Goal: Transaction & Acquisition: Obtain resource

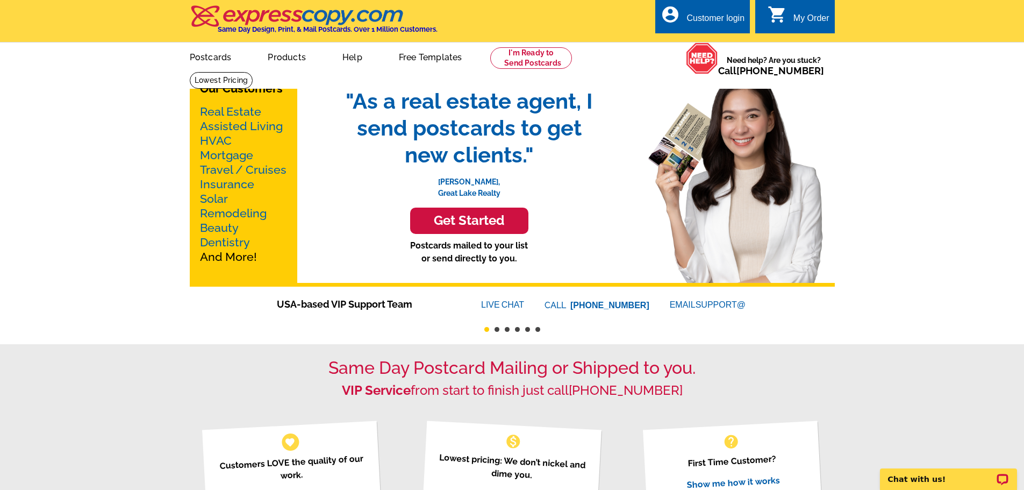
click at [247, 111] on link "Real Estate" at bounding box center [230, 111] width 61 height 13
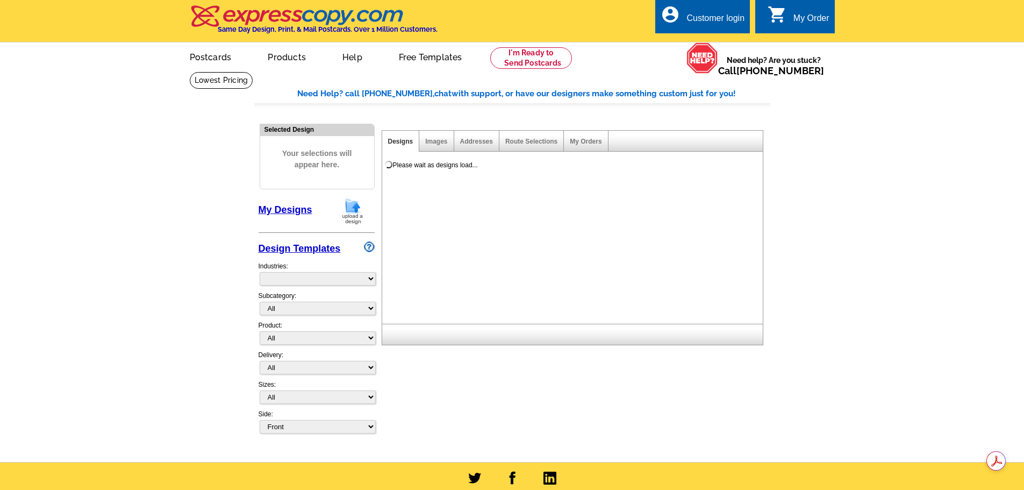
select select "785"
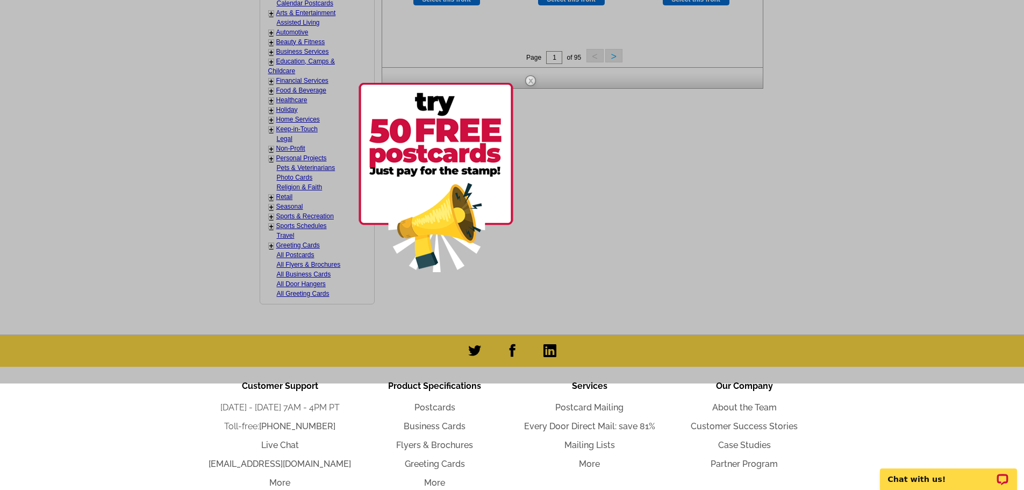
scroll to position [537, 0]
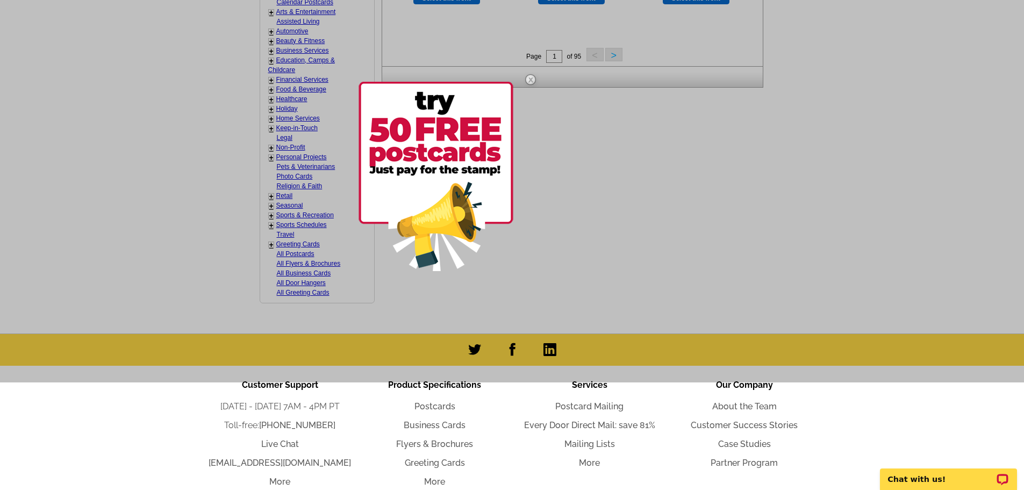
click at [531, 78] on img at bounding box center [530, 79] width 31 height 31
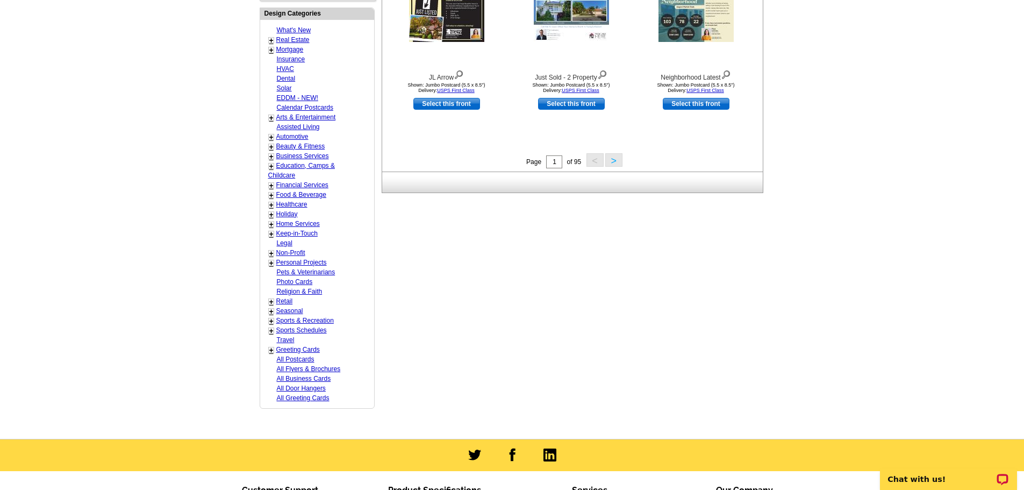
scroll to position [430, 0]
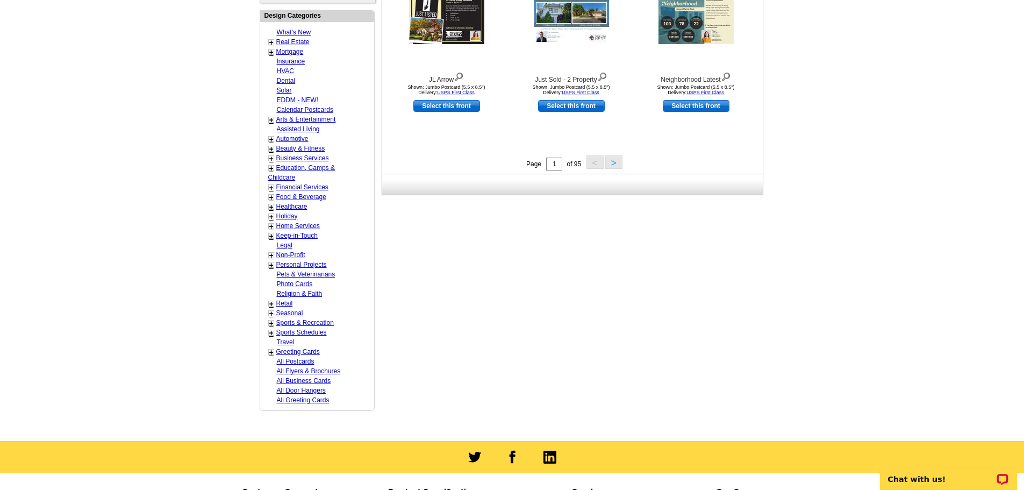
click at [269, 43] on link "+" at bounding box center [271, 42] width 4 height 9
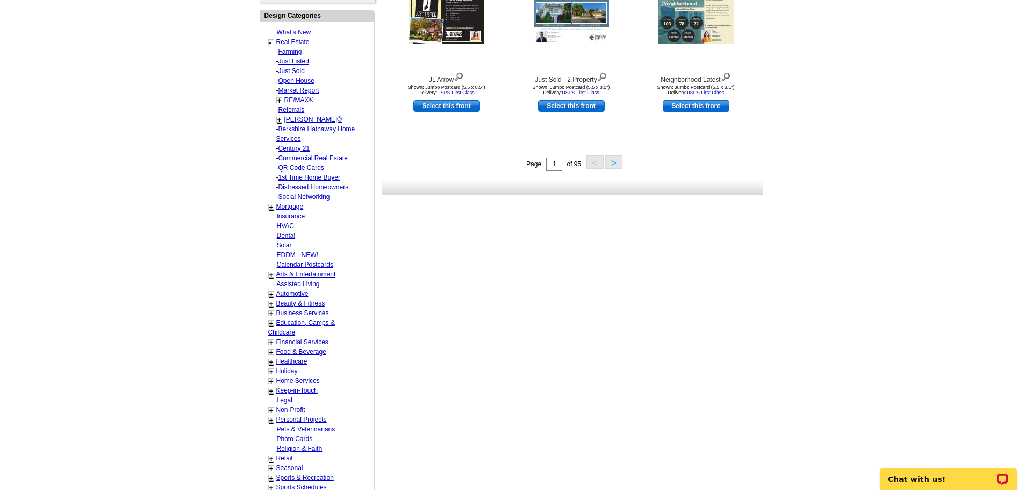
click at [283, 101] on div "RE/MAX® + - Commercial - Luxury" at bounding box center [320, 100] width 105 height 10
click at [277, 100] on link "+" at bounding box center [279, 100] width 4 height 9
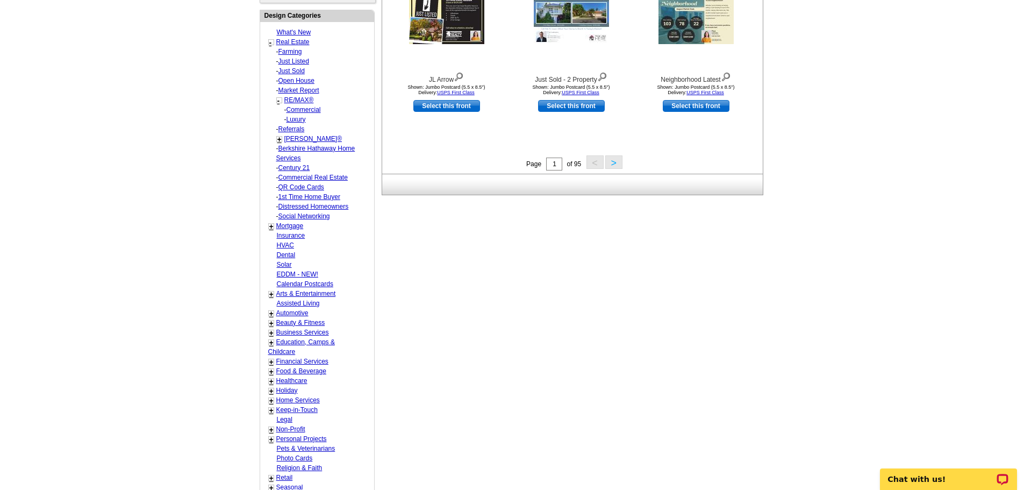
click at [298, 121] on link "Luxury" at bounding box center [295, 120] width 19 height 8
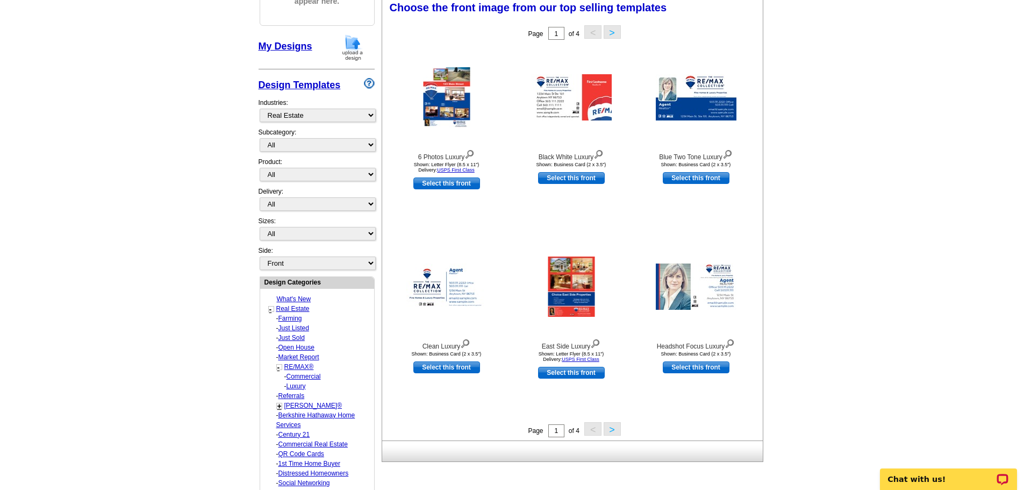
scroll to position [159, 0]
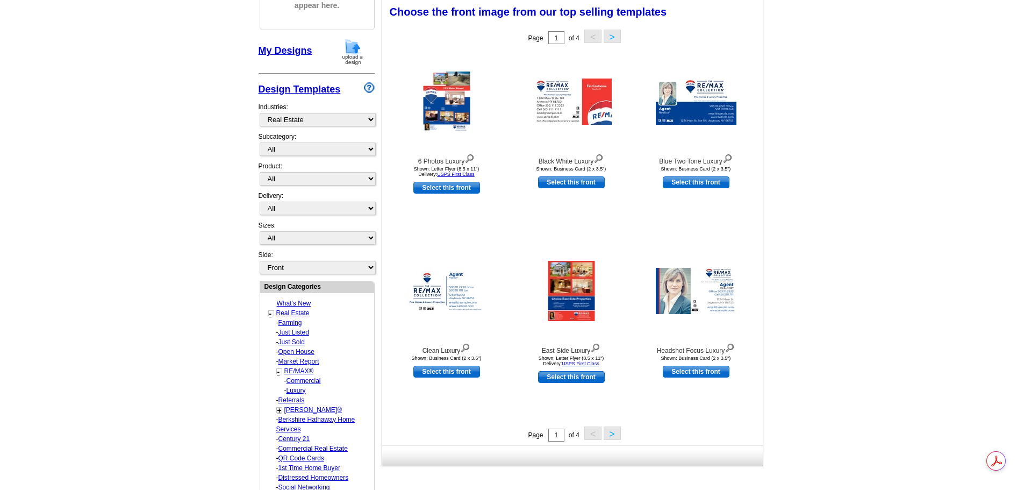
click at [609, 434] on button ">" at bounding box center [612, 432] width 17 height 13
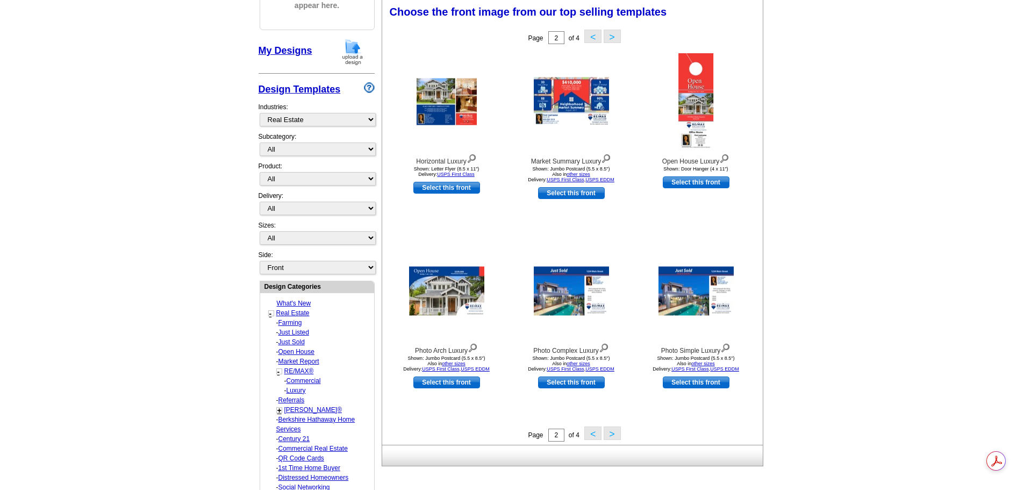
click at [615, 433] on button ">" at bounding box center [612, 432] width 17 height 13
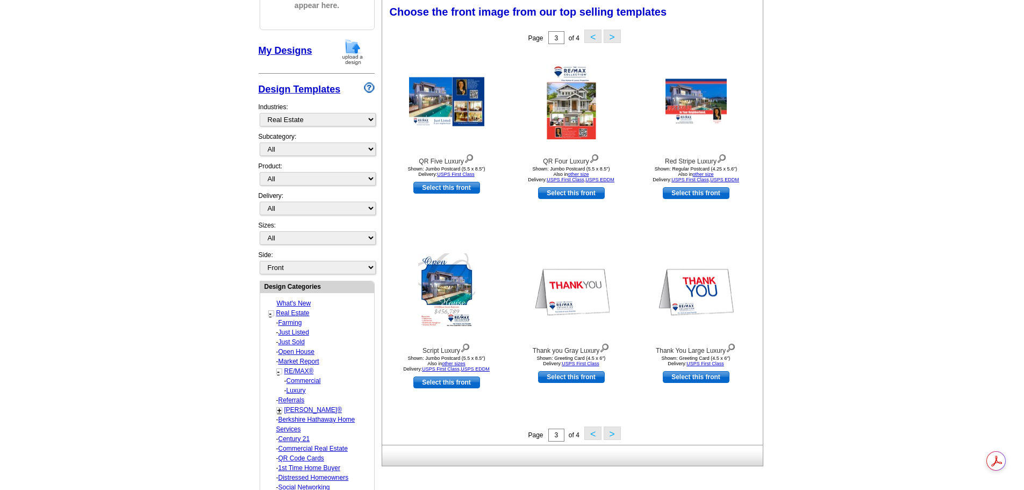
click at [611, 433] on button ">" at bounding box center [612, 432] width 17 height 13
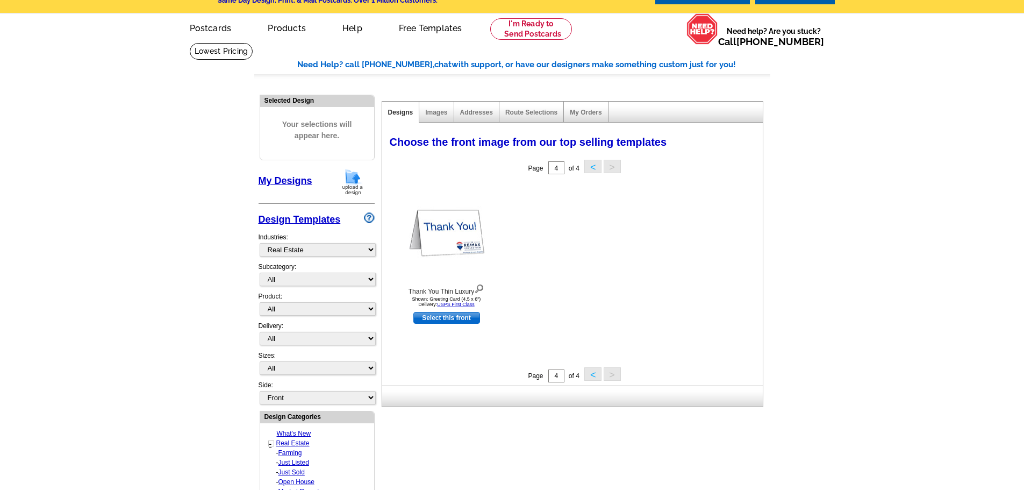
scroll to position [0, 0]
